Goal: Ask a question

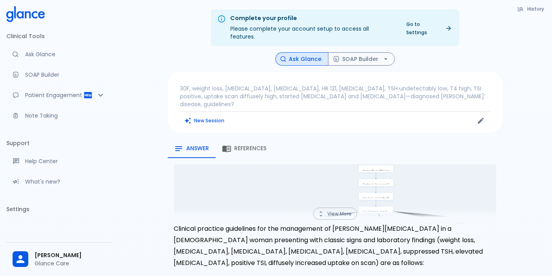
click at [335, 207] on div "View More" at bounding box center [335, 215] width 322 height 16
click at [335, 207] on button "View More" at bounding box center [335, 213] width 44 height 12
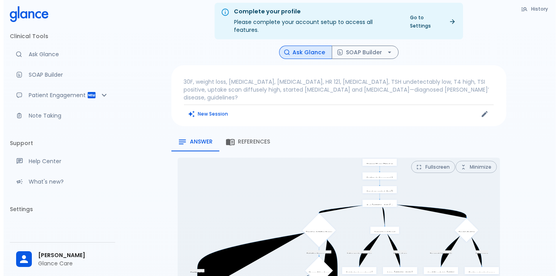
scroll to position [87, 0]
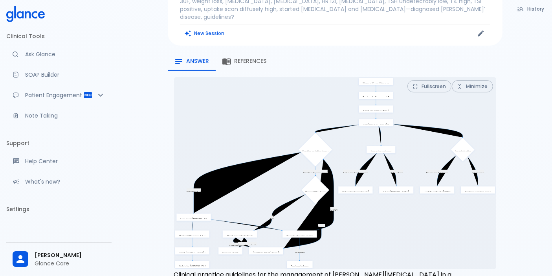
click at [431, 80] on button "Fullscreen" at bounding box center [429, 86] width 44 height 12
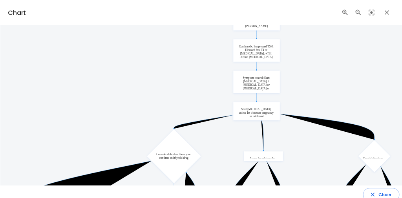
scroll to position [87, 0]
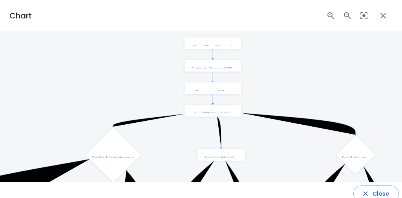
drag, startPoint x: 308, startPoint y: 123, endPoint x: 277, endPoint y: 141, distance: 36.7
click at [277, 141] on icon "Continue drugs Definitive therapy needed RAI Contraindicated No contraindicatio…" at bounding box center [146, 194] width 530 height 316
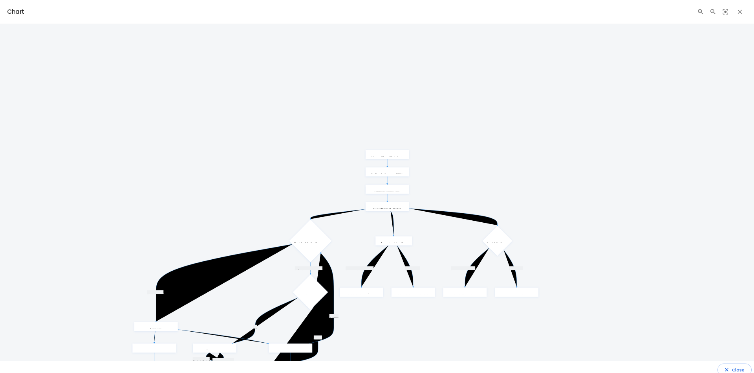
scroll to position [88, 0]
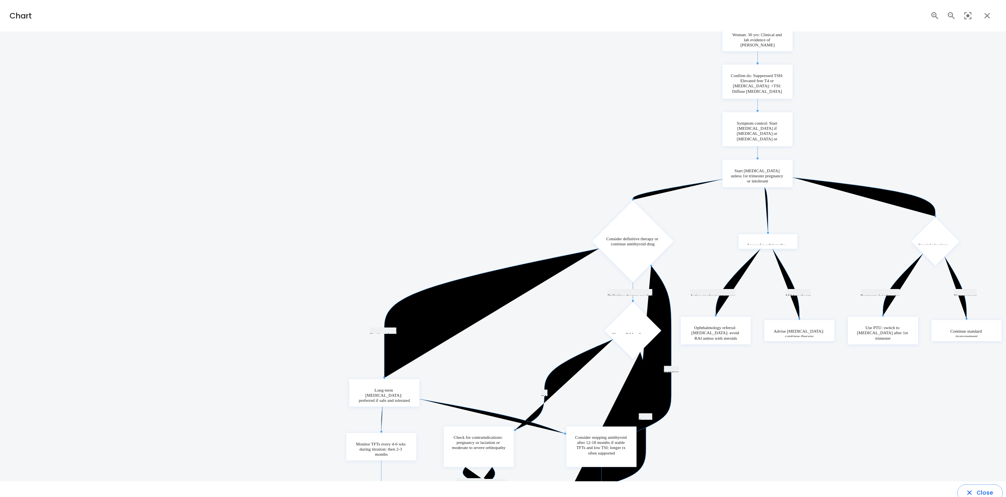
drag, startPoint x: 481, startPoint y: 352, endPoint x: 684, endPoint y: 209, distance: 248.4
click at [558, 199] on icon "Continue drugs Definitive therapy needed RAI Contraindicated No contraindicatio…" at bounding box center [674, 286] width 660 height 529
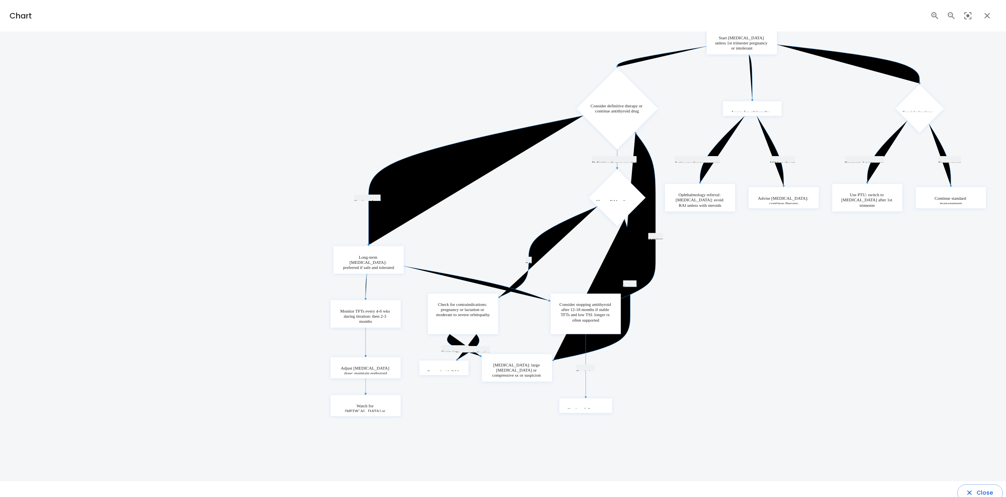
drag, startPoint x: 707, startPoint y: 420, endPoint x: 692, endPoint y: 289, distance: 131.3
click at [558, 275] on icon "Continue drugs Definitive therapy needed RAI Contraindicated No contraindicatio…" at bounding box center [659, 153] width 660 height 529
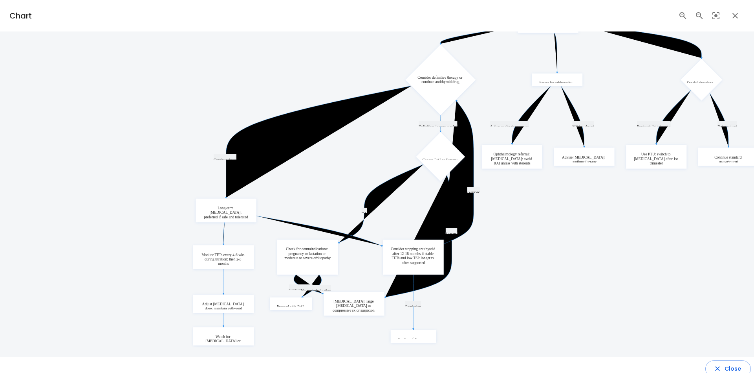
drag, startPoint x: 540, startPoint y: 237, endPoint x: 496, endPoint y: 269, distance: 54.8
click at [496, 269] on icon "Continue drugs Definitive therapy needed RAI Contraindicated No contraindicatio…" at bounding box center [476, 118] width 570 height 457
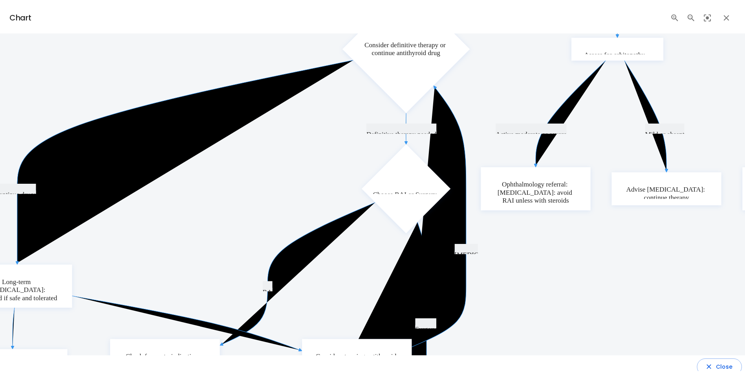
scroll to position [7, 0]
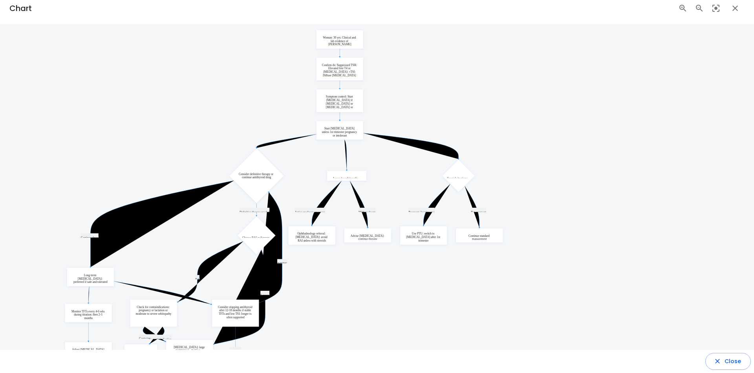
drag, startPoint x: 534, startPoint y: 249, endPoint x: 407, endPoint y: 297, distance: 135.7
click at [407, 275] on icon "Continue drugs Definitive therapy needed RAI Contraindicated No contraindicatio…" at bounding box center [284, 206] width 441 height 354
click at [558, 275] on icon "button" at bounding box center [718, 361] width 8 height 8
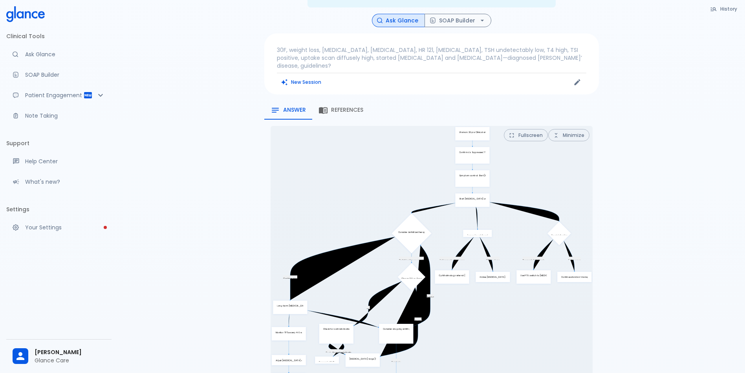
scroll to position [0, 0]
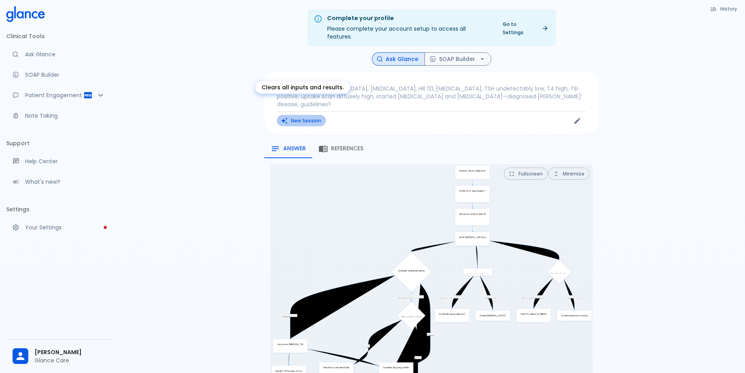
click at [304, 115] on button "New Session" at bounding box center [301, 120] width 49 height 11
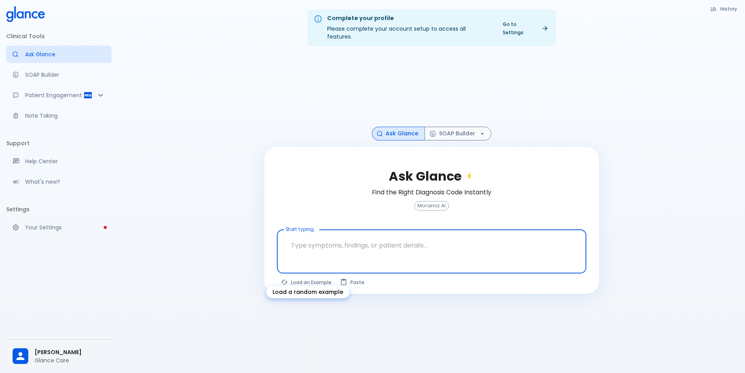
click at [312, 275] on button "Load an Example" at bounding box center [306, 281] width 59 height 11
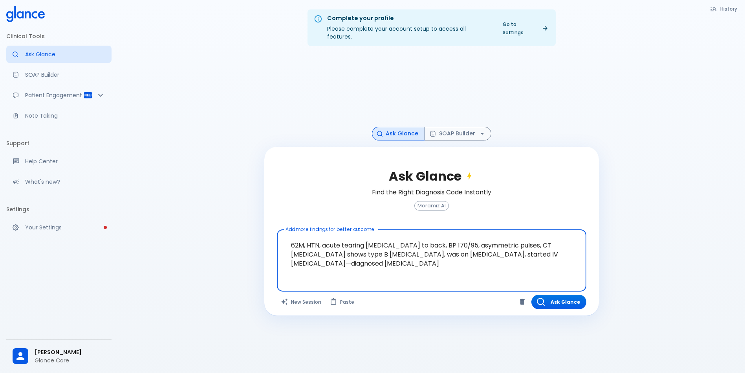
click at [393, 262] on textarea "62M, HTN, acute tearing [MEDICAL_DATA] to back, BP 170/95, asymmetric pulses, C…" at bounding box center [432, 254] width 299 height 43
type textarea "62M, HTN, acute tearing [MEDICAL_DATA] to back, BP 170/95, asymmetric pulses, C…"
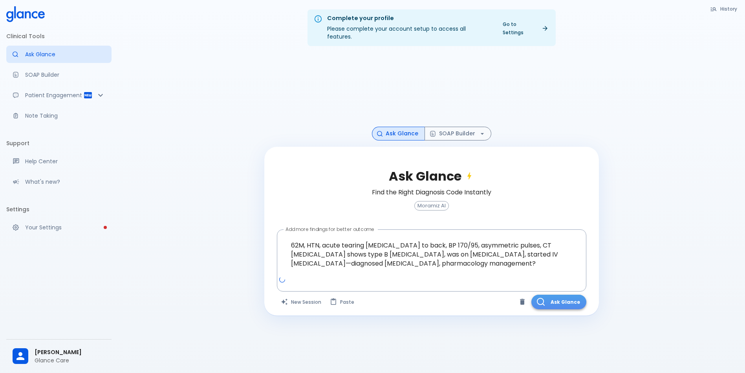
click at [555, 275] on button "Ask Glance" at bounding box center [559, 301] width 55 height 15
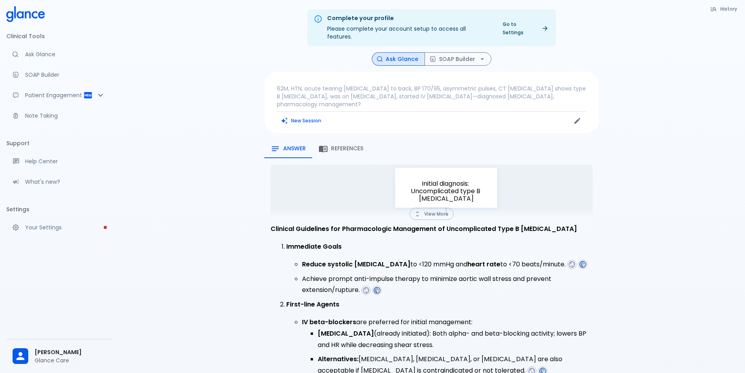
click at [435, 207] on button "View More" at bounding box center [432, 213] width 44 height 12
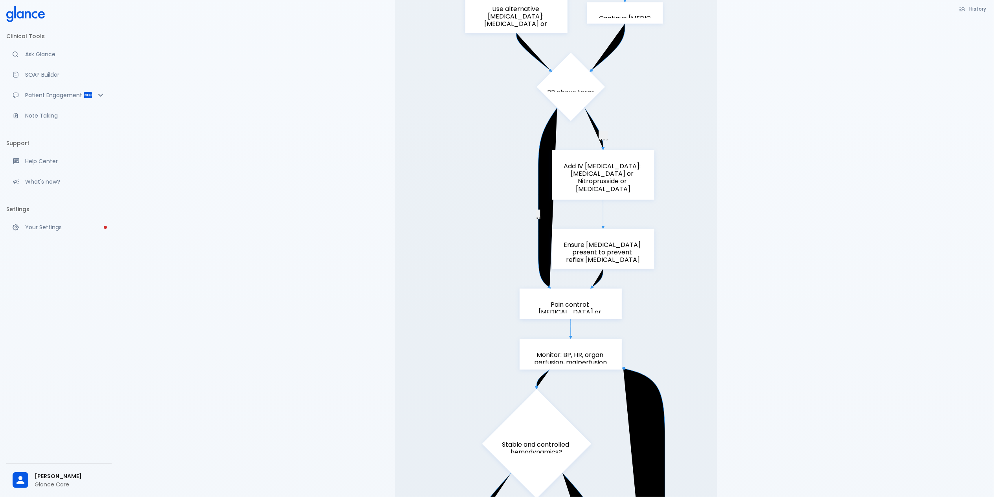
scroll to position [452, 0]
